Goal: Task Accomplishment & Management: Complete application form

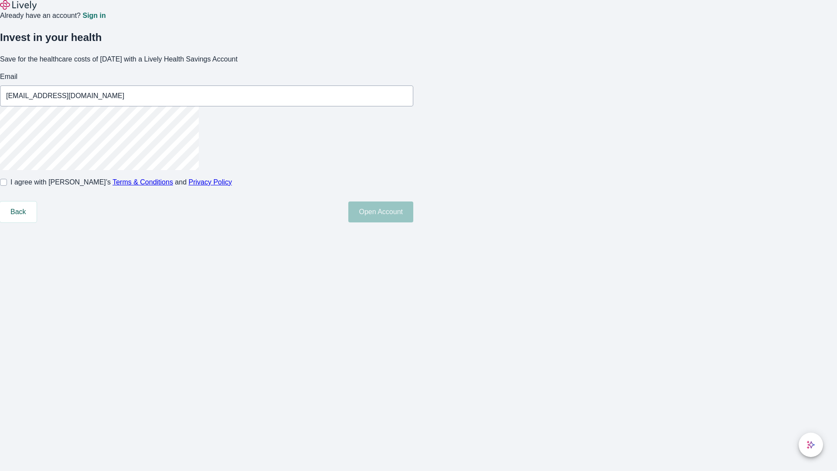
click at [7, 186] on input "I agree with Lively’s Terms & Conditions and Privacy Policy" at bounding box center [3, 182] width 7 height 7
checkbox input "true"
click at [413, 222] on button "Open Account" at bounding box center [380, 211] width 65 height 21
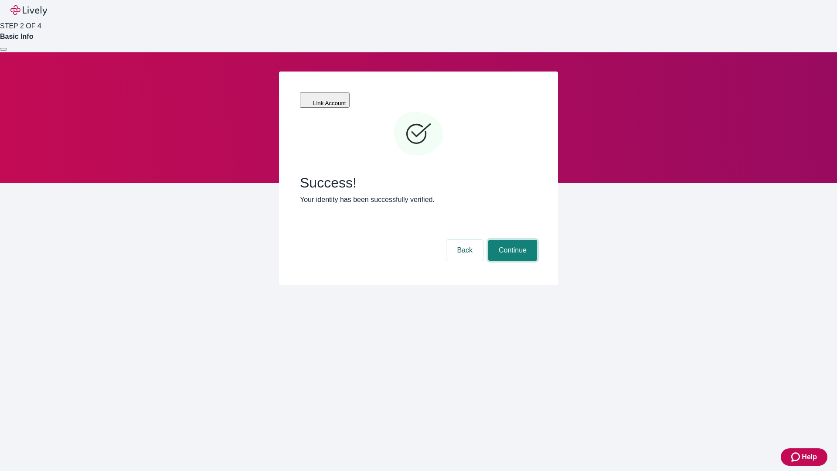
click at [511, 240] on button "Continue" at bounding box center [512, 250] width 49 height 21
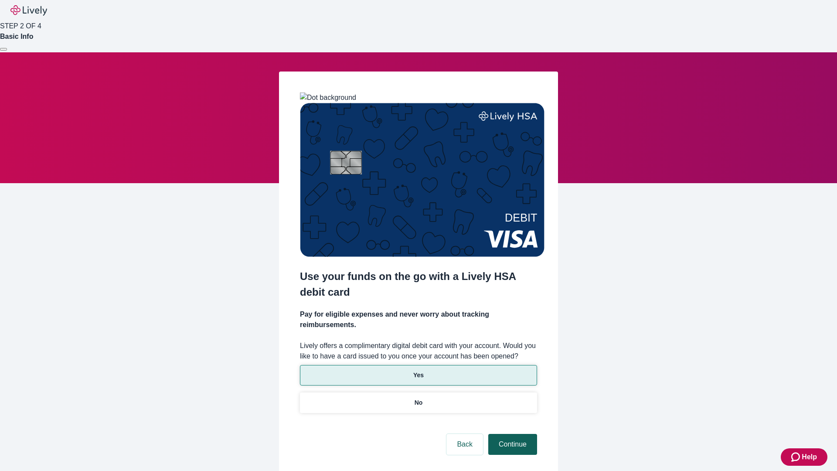
click at [418, 398] on p "No" at bounding box center [418, 402] width 8 height 9
click at [511, 434] on button "Continue" at bounding box center [512, 444] width 49 height 21
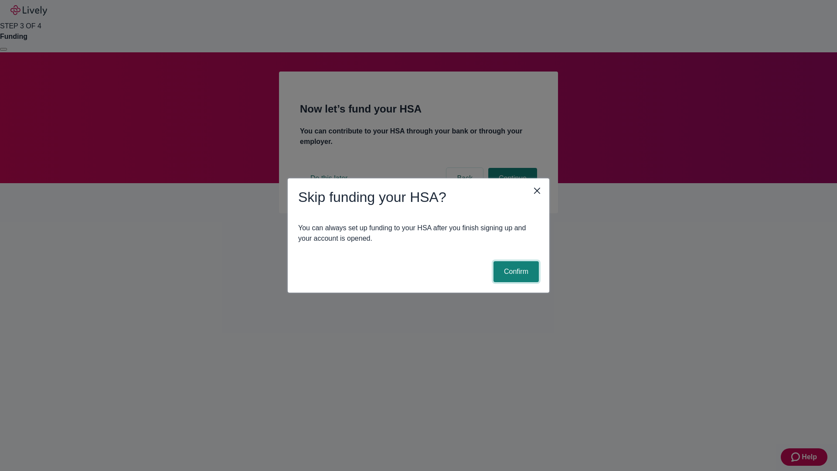
click at [515, 272] on button "Confirm" at bounding box center [515, 271] width 45 height 21
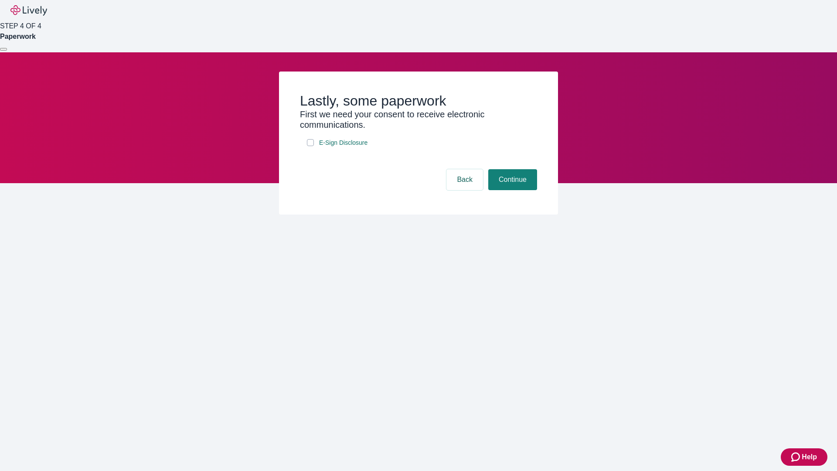
click at [310, 146] on input "E-Sign Disclosure" at bounding box center [310, 142] width 7 height 7
checkbox input "true"
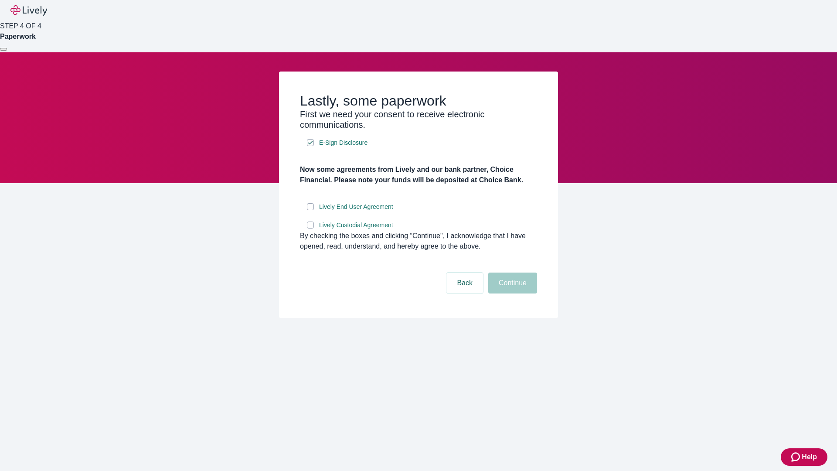
click at [310, 210] on input "Lively End User Agreement" at bounding box center [310, 206] width 7 height 7
checkbox input "true"
click at [310, 228] on input "Lively Custodial Agreement" at bounding box center [310, 224] width 7 height 7
checkbox input "true"
click at [511, 293] on button "Continue" at bounding box center [512, 282] width 49 height 21
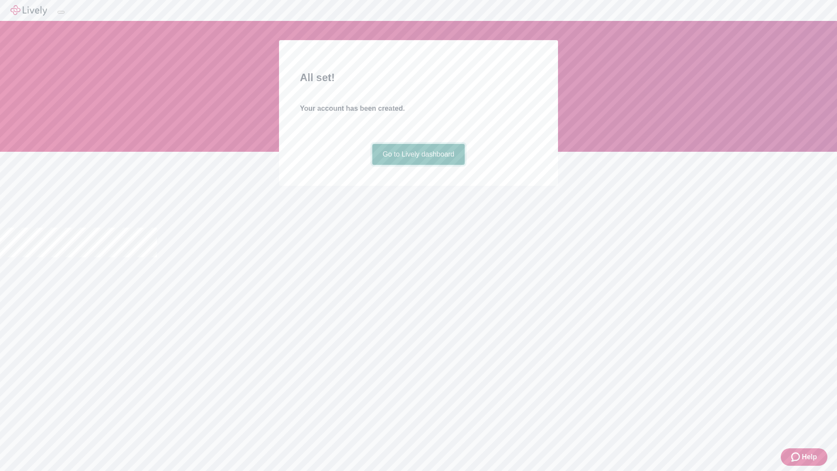
click at [418, 165] on link "Go to Lively dashboard" at bounding box center [418, 154] width 93 height 21
